Goal: Information Seeking & Learning: Learn about a topic

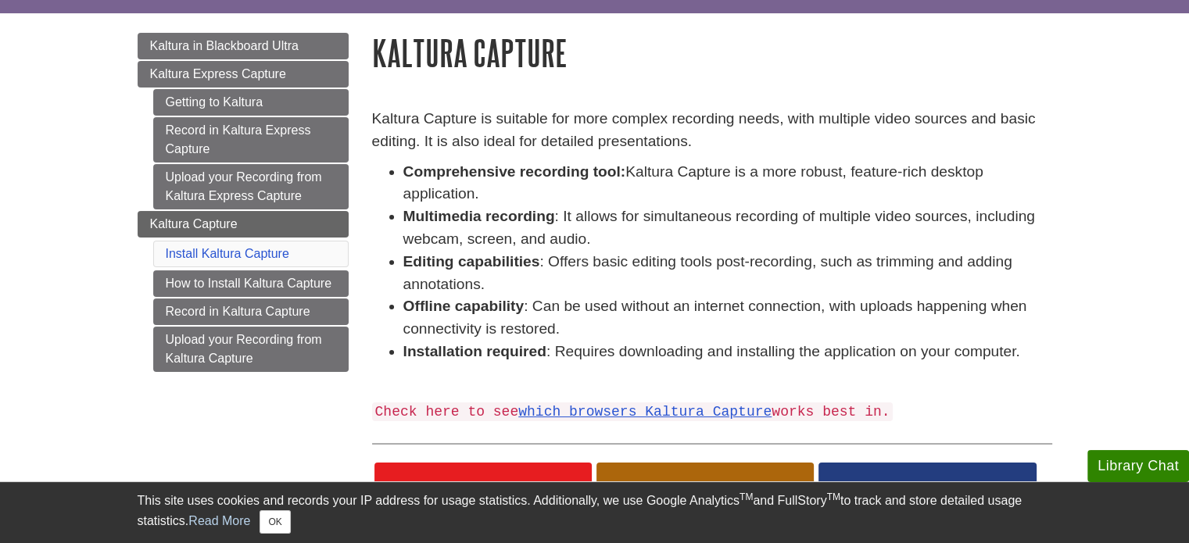
scroll to position [153, 0]
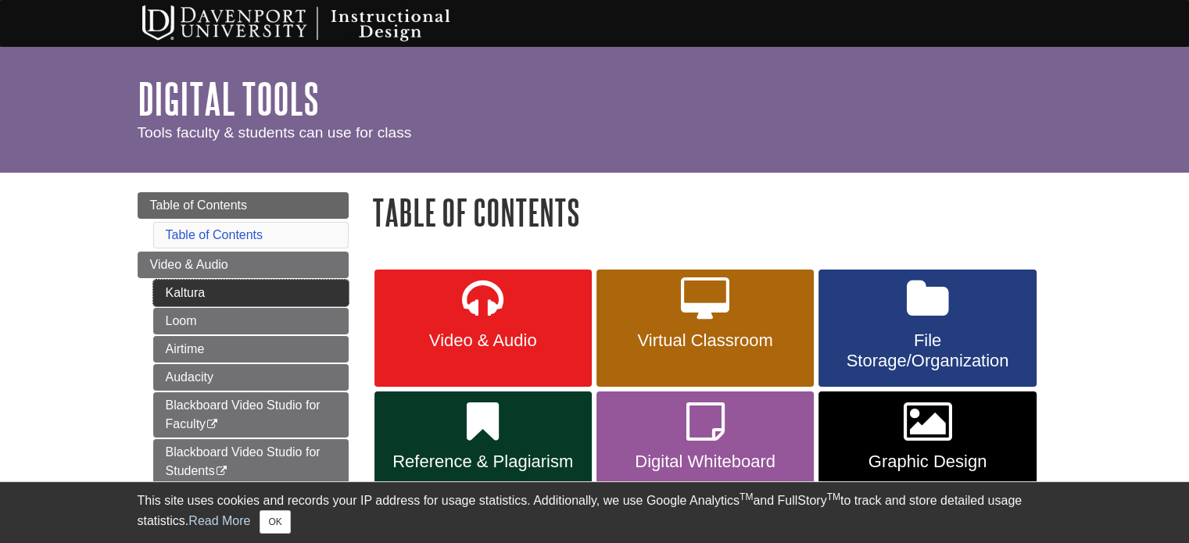
click at [224, 293] on link "Kaltura" at bounding box center [250, 293] width 195 height 27
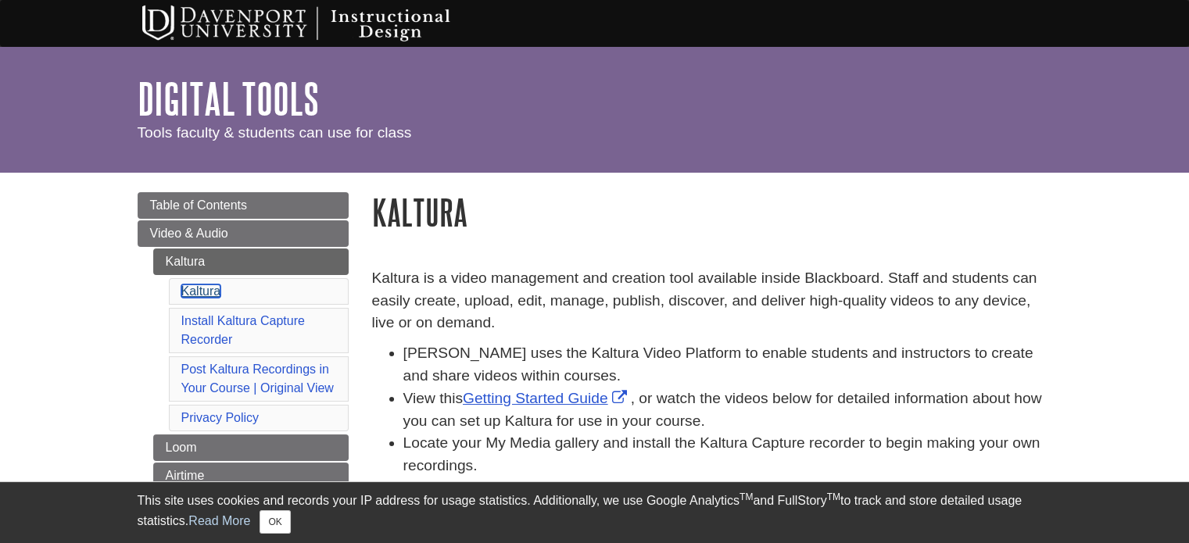
click at [195, 288] on link "Kaltura" at bounding box center [201, 291] width 40 height 13
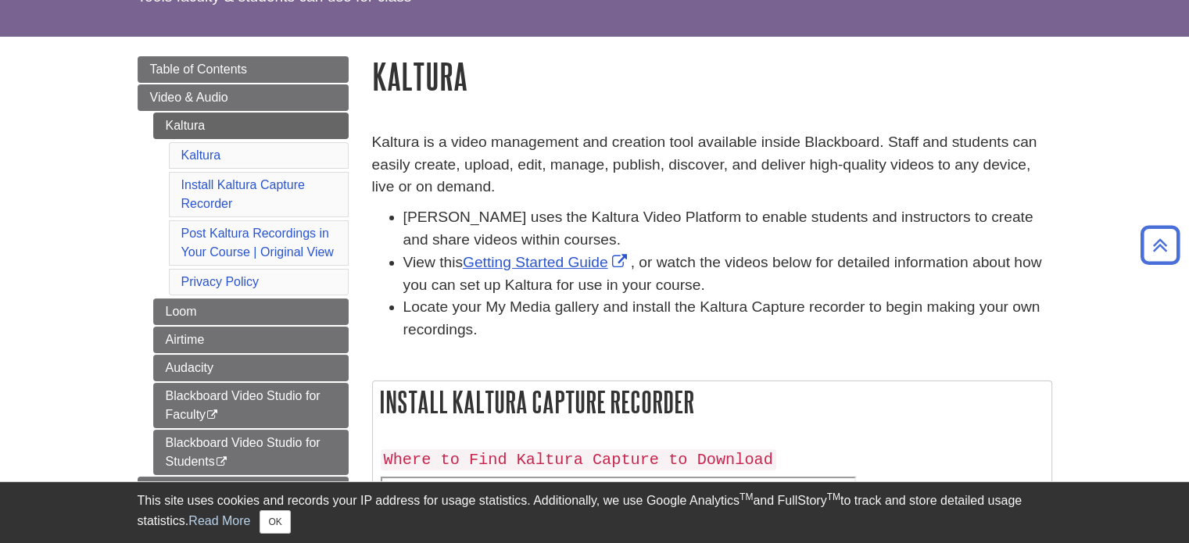
scroll to position [125, 0]
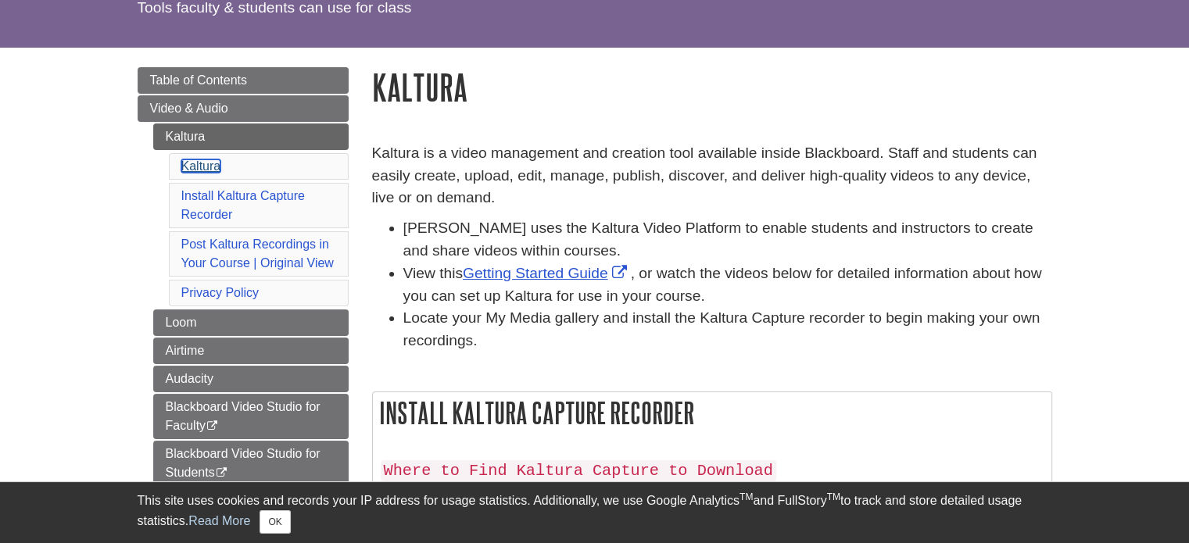
click at [206, 165] on link "Kaltura" at bounding box center [201, 166] width 40 height 13
